Goal: Task Accomplishment & Management: Use online tool/utility

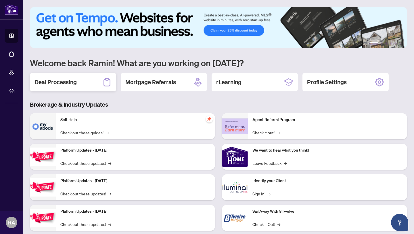
click at [77, 81] on div "Deal Processing" at bounding box center [73, 82] width 86 height 18
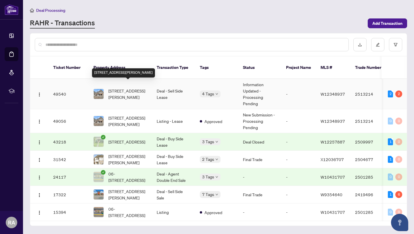
click at [147, 87] on span "[STREET_ADDRESS][PERSON_NAME]" at bounding box center [127, 93] width 39 height 13
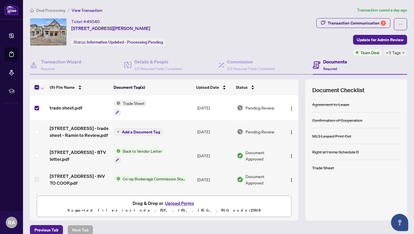
click at [140, 104] on span "Trade Sheet" at bounding box center [134, 103] width 26 height 6
click at [161, 106] on td "Trade Sheet" at bounding box center [153, 107] width 83 height 25
